Goal: Task Accomplishment & Management: Manage account settings

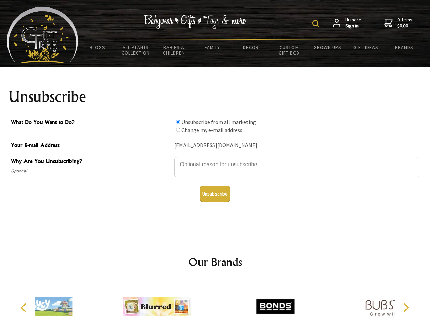
click at [317, 24] on img at bounding box center [315, 23] width 7 height 7
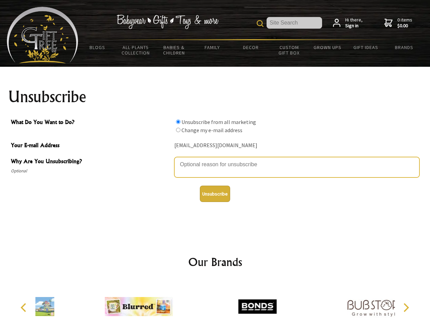
click at [215, 159] on textarea "Why Are You Unsubscribing?" at bounding box center [296, 167] width 245 height 20
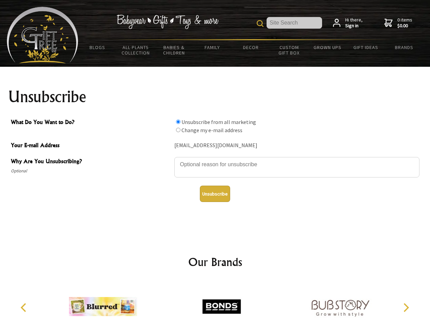
click at [178, 122] on input "What Do You Want to Do?" at bounding box center [178, 122] width 4 height 4
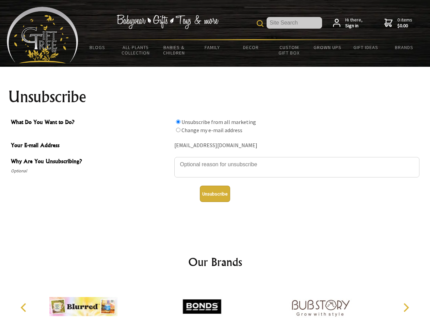
click at [178, 130] on input "What Do You Want to Do?" at bounding box center [178, 130] width 4 height 4
radio input "true"
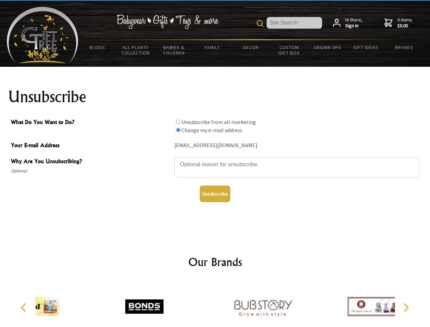
click at [215, 194] on button "Unsubscribe" at bounding box center [215, 194] width 30 height 16
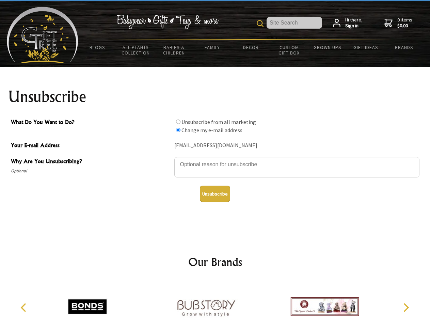
click at [215, 304] on img at bounding box center [206, 306] width 68 height 51
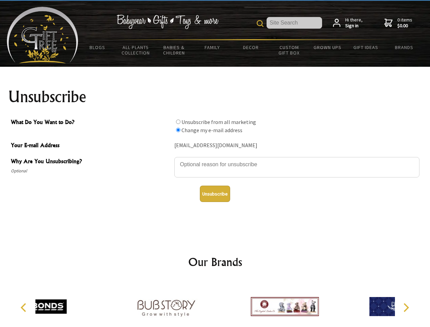
click at [25, 308] on icon "Previous" at bounding box center [24, 307] width 9 height 9
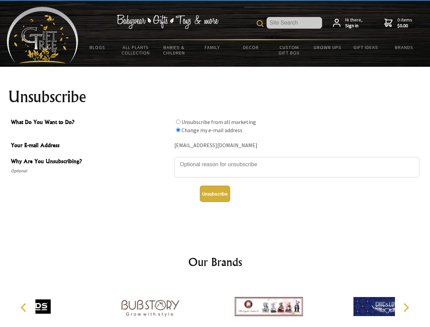
click at [406, 308] on icon "Next" at bounding box center [405, 307] width 9 height 9
